Goal: Transaction & Acquisition: Purchase product/service

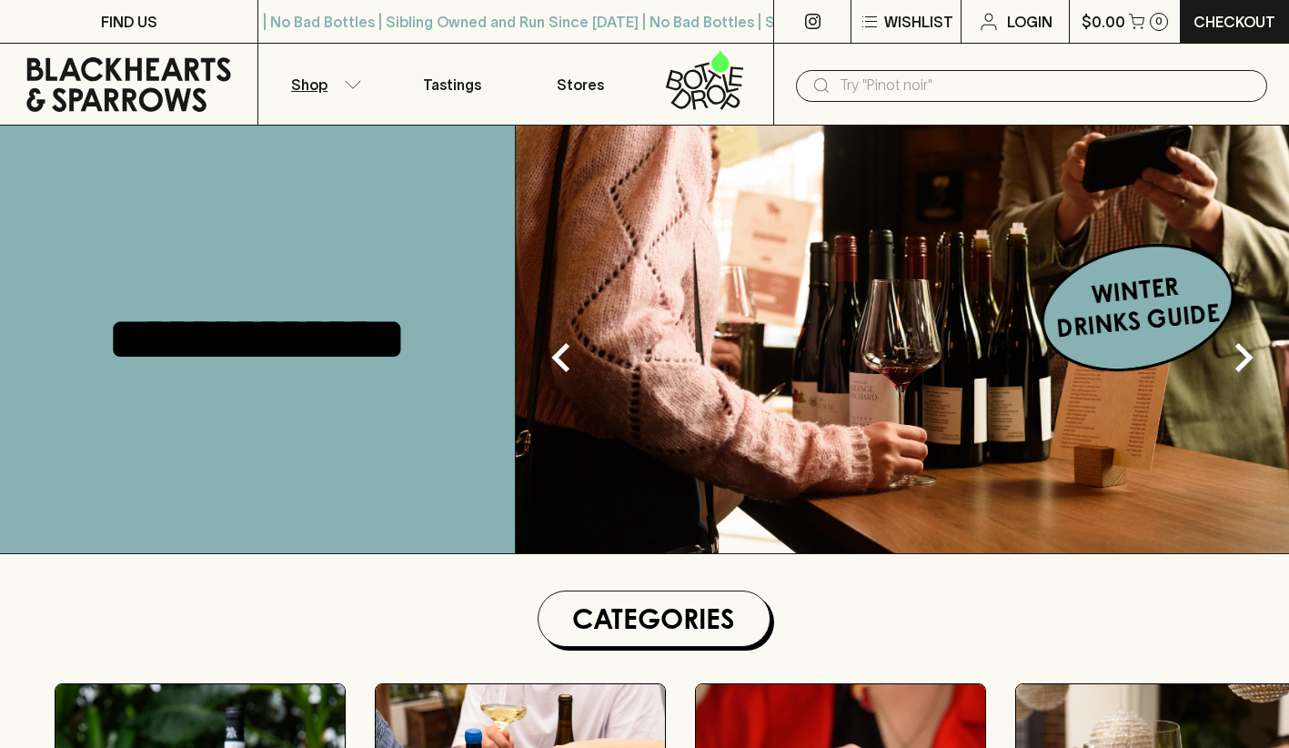
click at [347, 85] on icon "button" at bounding box center [353, 84] width 18 height 9
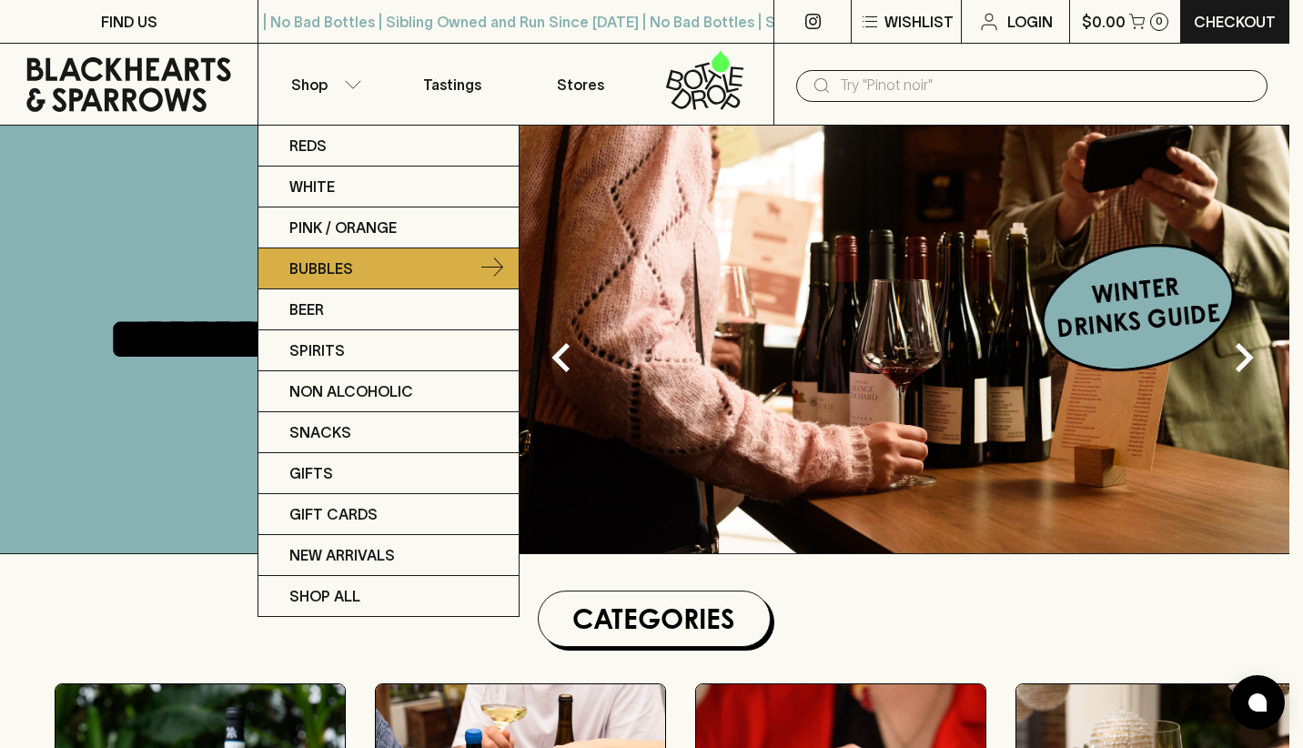
click at [337, 254] on link "Bubbles" at bounding box center [388, 268] width 260 height 41
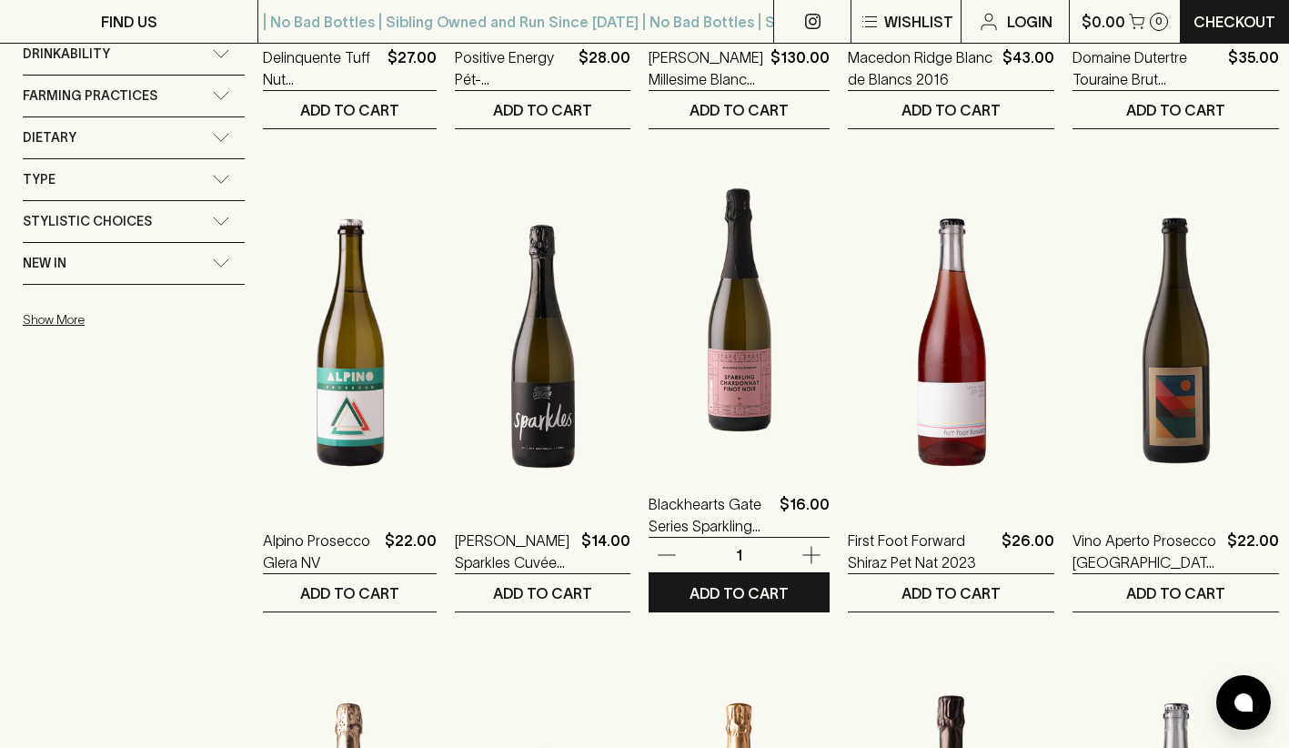
scroll to position [1150, 0]
click at [773, 359] on img at bounding box center [739, 306] width 181 height 318
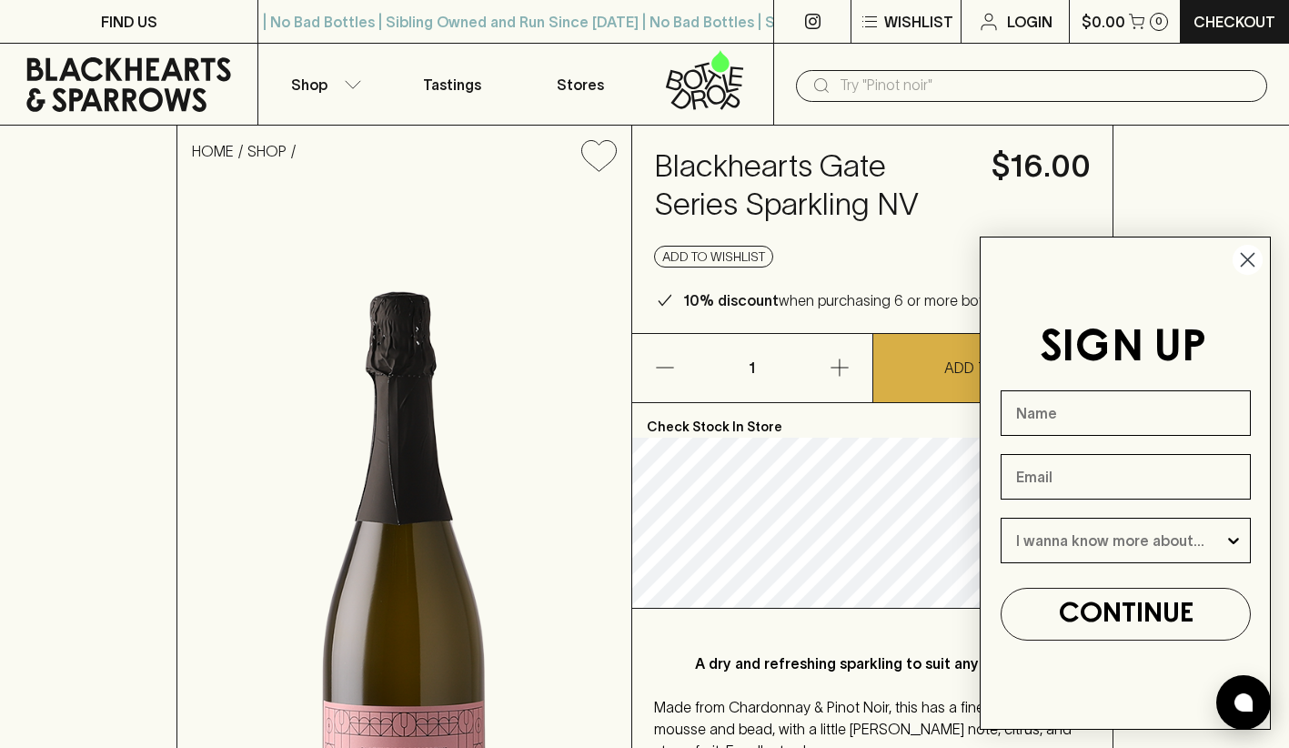
click at [1245, 260] on circle "Close dialog" at bounding box center [1248, 260] width 30 height 30
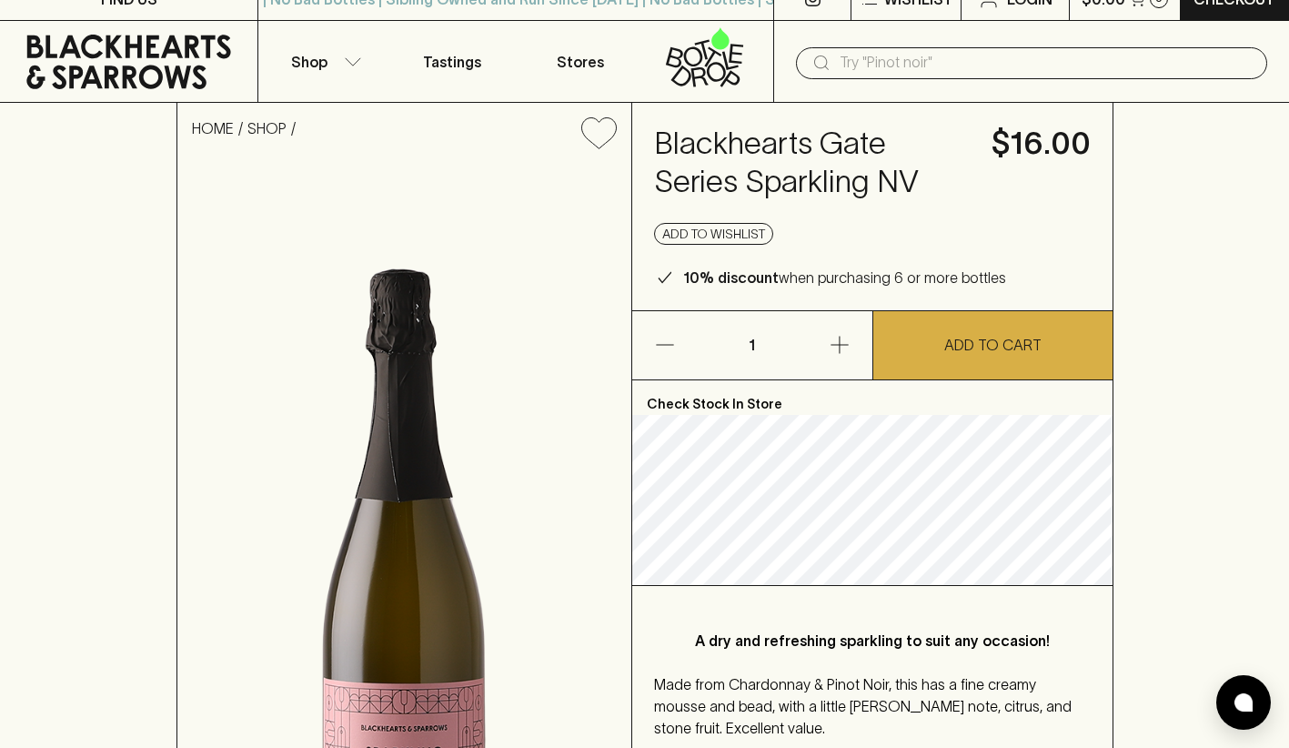
scroll to position [22, 0]
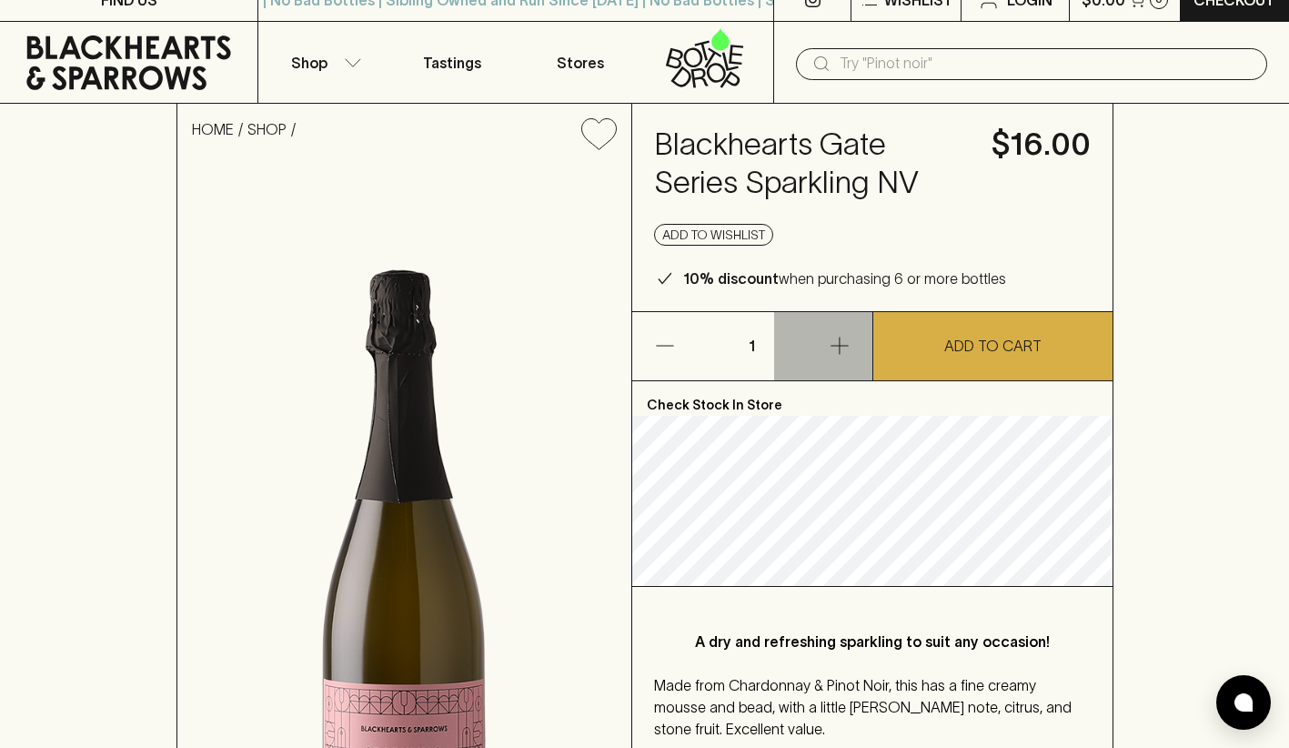
click at [840, 340] on icon "button" at bounding box center [840, 346] width 22 height 22
click at [862, 237] on div "Add to wishlist" at bounding box center [872, 235] width 437 height 22
